Goal: Task Accomplishment & Management: Manage account settings

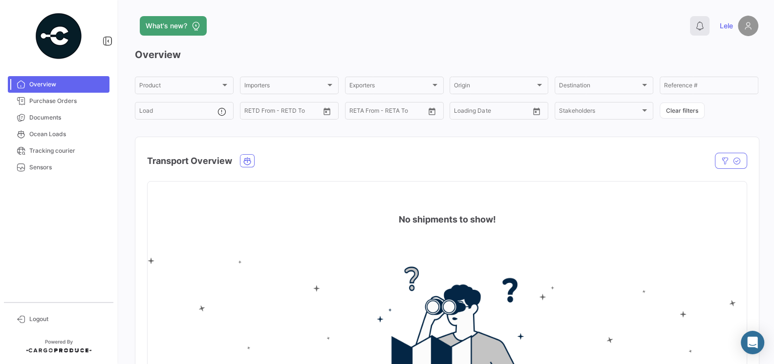
click at [701, 27] on icon at bounding box center [700, 26] width 10 height 10
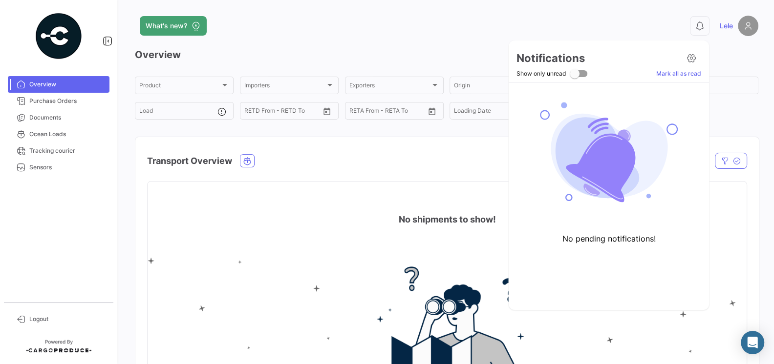
click at [578, 72] on span at bounding box center [575, 74] width 10 height 10
click at [574, 77] on input "Show only unread" at bounding box center [574, 77] width 0 height 0
checkbox input "true"
click at [687, 63] on button at bounding box center [691, 58] width 20 height 20
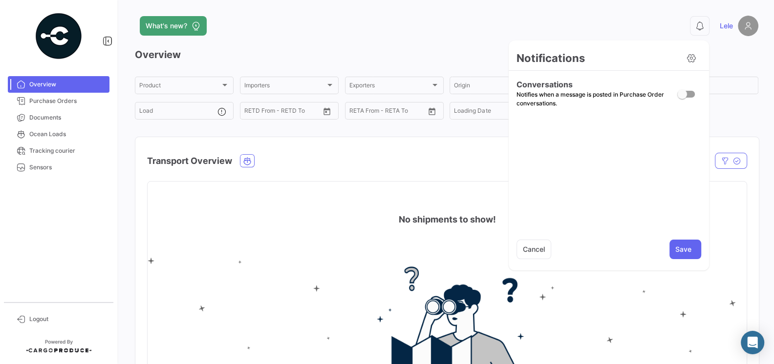
click at [693, 94] on span at bounding box center [686, 94] width 18 height 7
click at [682, 98] on input "checkbox" at bounding box center [681, 98] width 0 height 0
checkbox input "true"
click at [679, 251] on button "Save" at bounding box center [685, 250] width 32 height 20
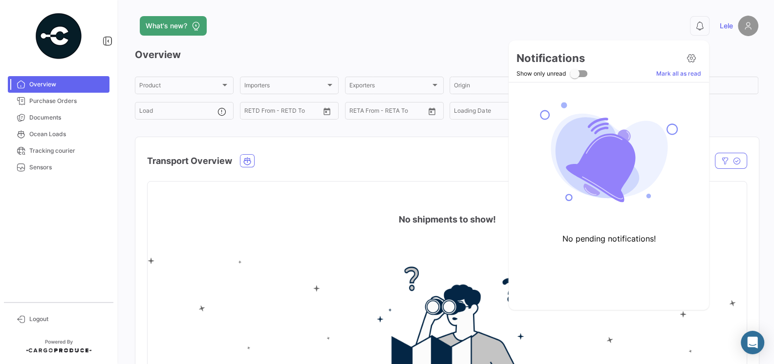
click at [404, 174] on div at bounding box center [387, 182] width 774 height 364
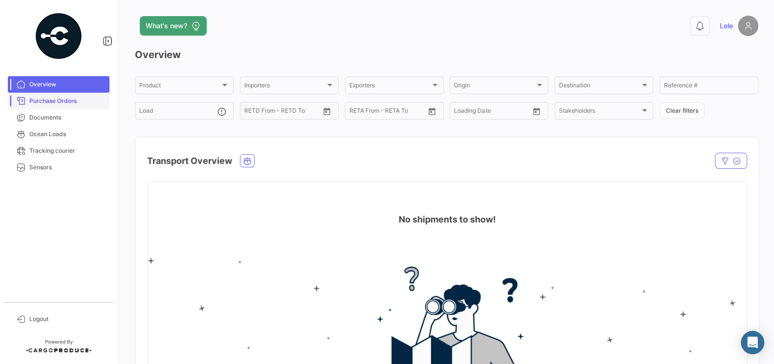
click at [70, 99] on span "Purchase Orders" at bounding box center [67, 101] width 76 height 9
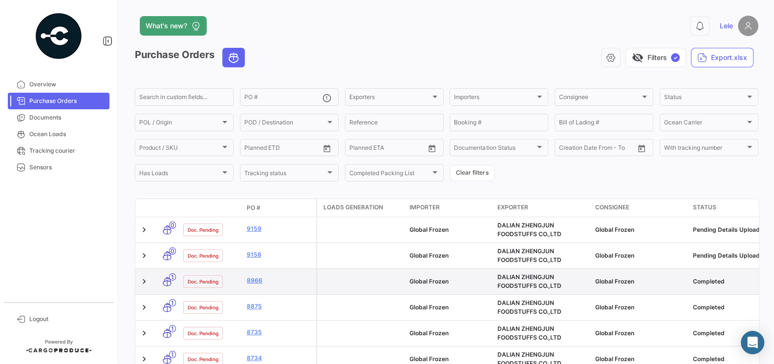
scroll to position [51, 0]
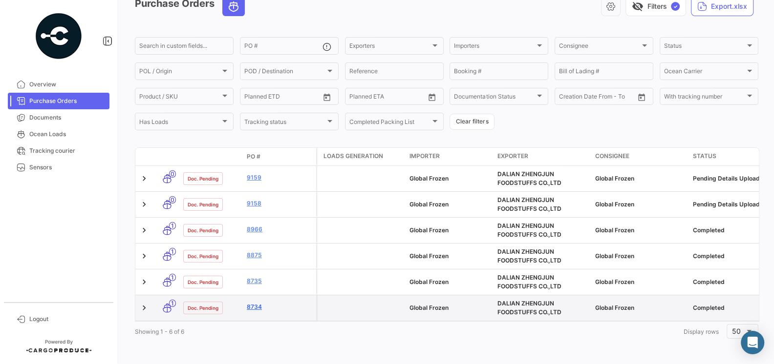
click at [252, 308] on link "8734" at bounding box center [279, 307] width 65 height 9
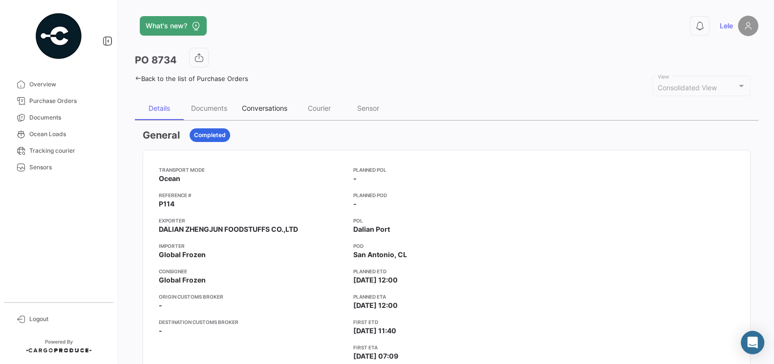
click at [260, 110] on div "Conversations" at bounding box center [264, 108] width 45 height 8
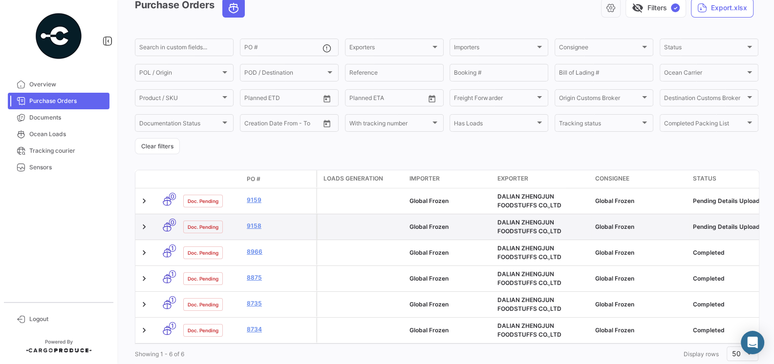
scroll to position [57, 0]
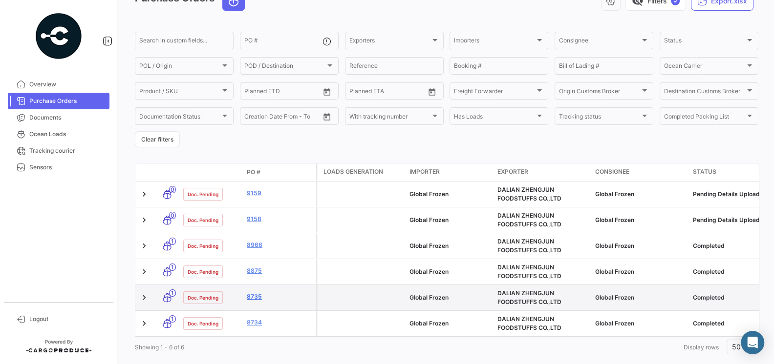
click at [251, 298] on link "8735" at bounding box center [279, 297] width 65 height 9
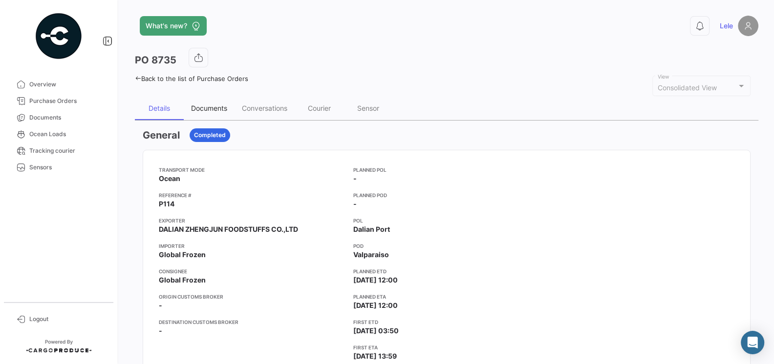
click at [209, 106] on div "Documents" at bounding box center [209, 108] width 36 height 8
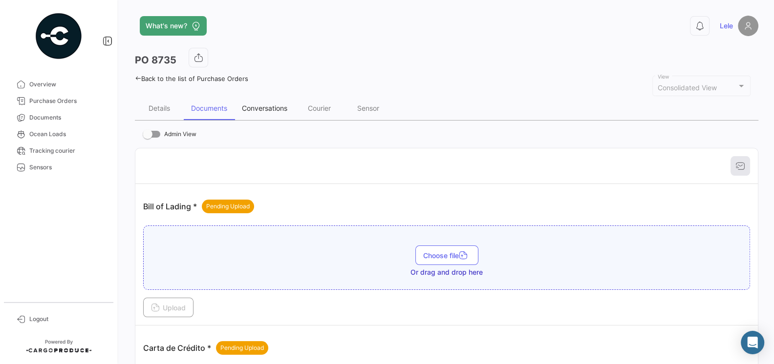
click at [250, 108] on div "Conversations" at bounding box center [264, 108] width 45 height 8
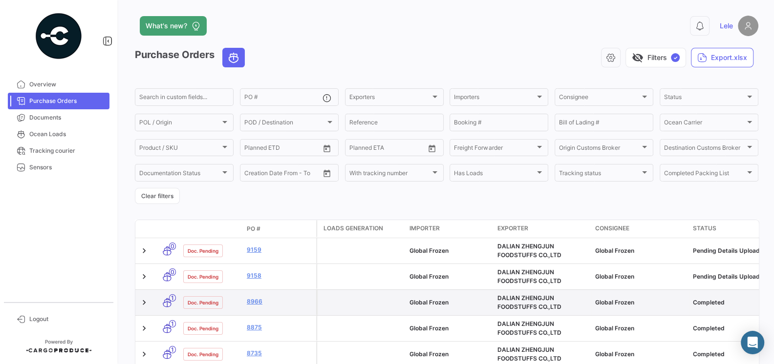
click at [166, 303] on icon at bounding box center [167, 303] width 10 height 21
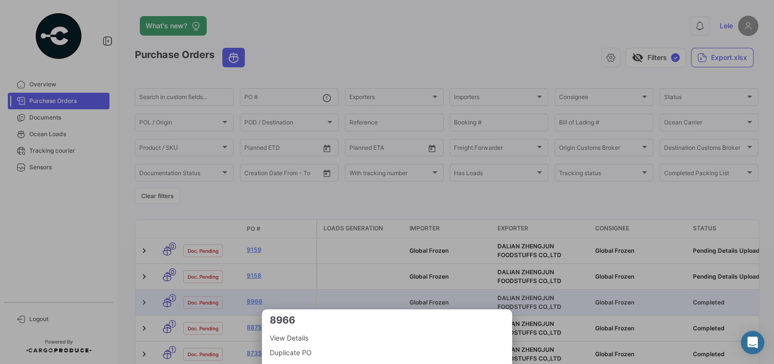
click at [304, 354] on span "Duplicate PO" at bounding box center [387, 353] width 234 height 12
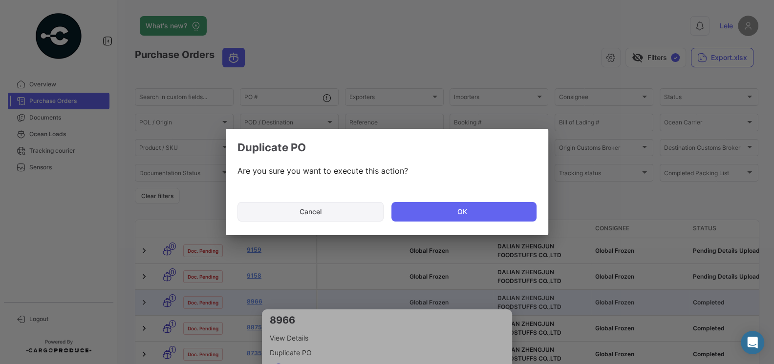
click at [313, 213] on button "Cancel" at bounding box center [310, 212] width 146 height 20
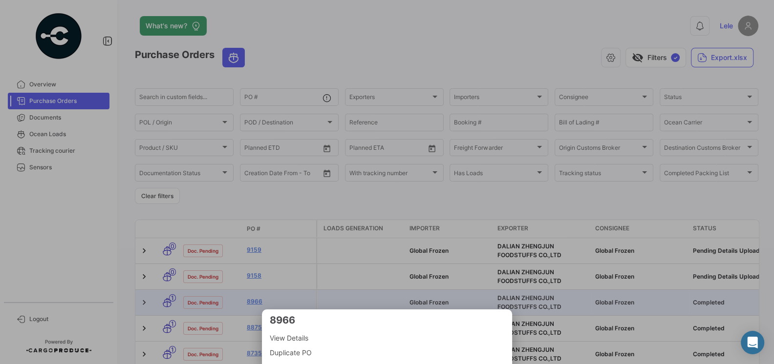
click at [344, 288] on div at bounding box center [387, 182] width 774 height 364
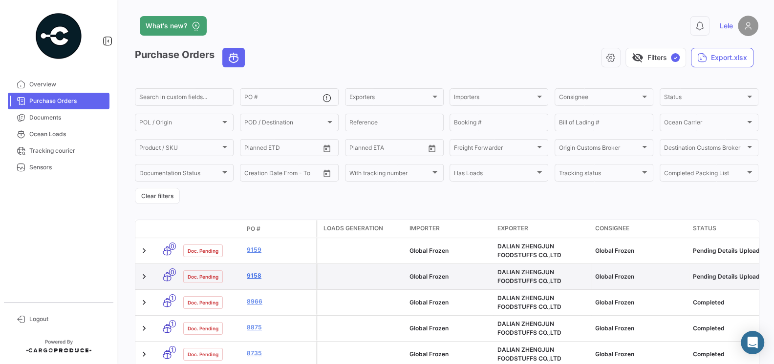
scroll to position [72, 0]
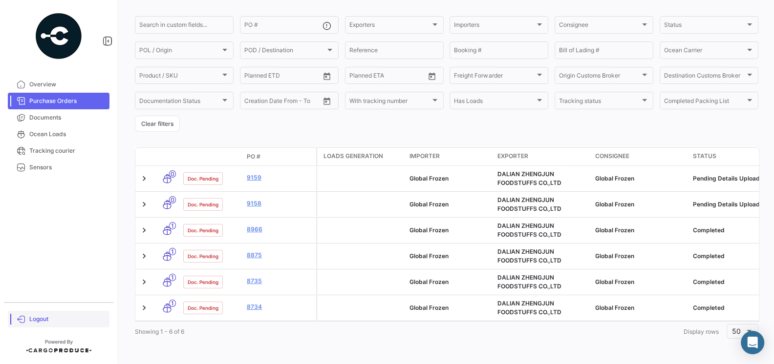
click at [49, 320] on span "Logout" at bounding box center [67, 319] width 76 height 9
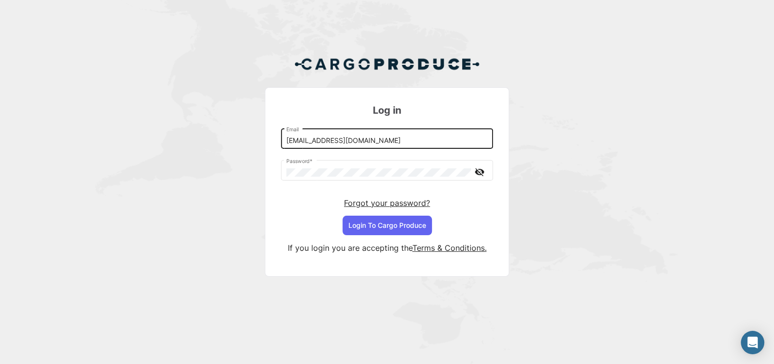
click at [356, 141] on input "[EMAIL_ADDRESS][DOMAIN_NAME]" at bounding box center [387, 141] width 202 height 8
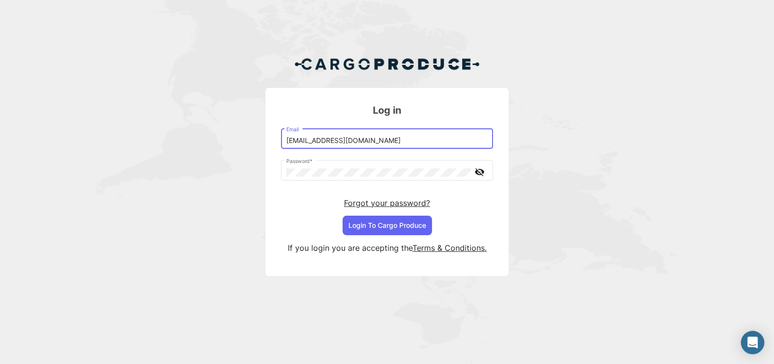
type input "[EMAIL_ADDRESS][DOMAIN_NAME]"
click at [412, 223] on button "Login To Cargo Produce" at bounding box center [386, 226] width 89 height 20
